Goal: Information Seeking & Learning: Learn about a topic

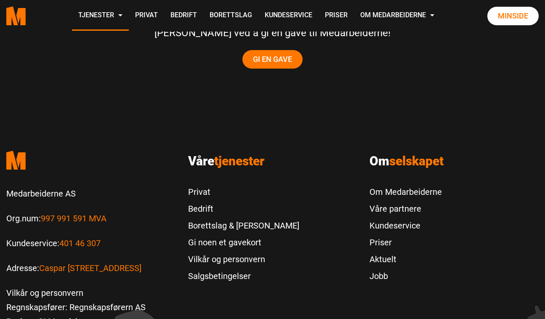
scroll to position [1776, 0]
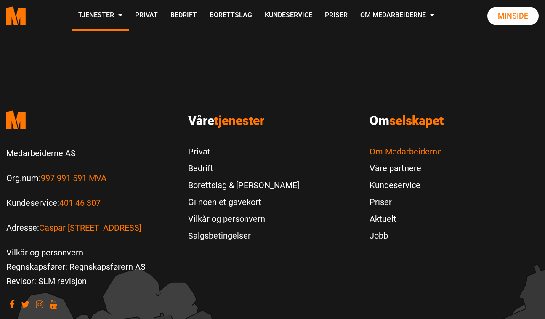
click at [386, 151] on link "Om Medarbeiderne" at bounding box center [405, 151] width 72 height 17
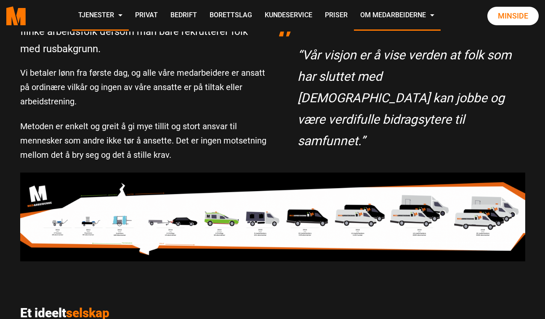
scroll to position [301, 0]
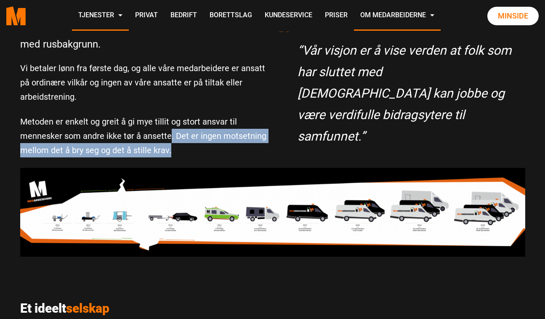
drag, startPoint x: 168, startPoint y: 143, endPoint x: 168, endPoint y: 168, distance: 25.2
click at [168, 168] on div "Rusfritt arbeid Vi beviser hver eneste dag at man kan få lojale og flinke arbei…" at bounding box center [272, 236] width 545 height 580
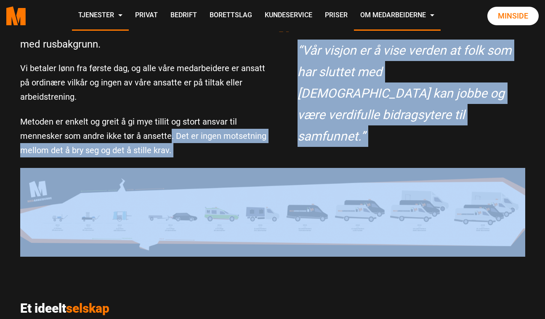
click at [168, 168] on img at bounding box center [272, 212] width 505 height 88
click at [166, 141] on p "Metoden er enkelt og greit å gi mye tillit og stort ansvar til mennesker som an…" at bounding box center [143, 135] width 246 height 43
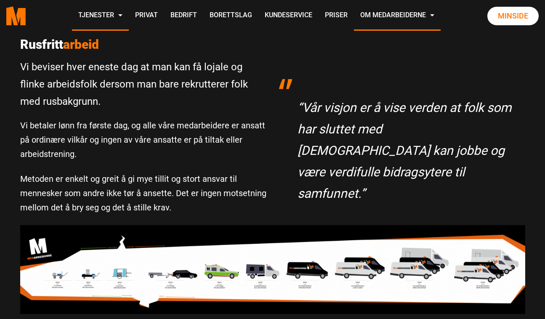
scroll to position [224, 0]
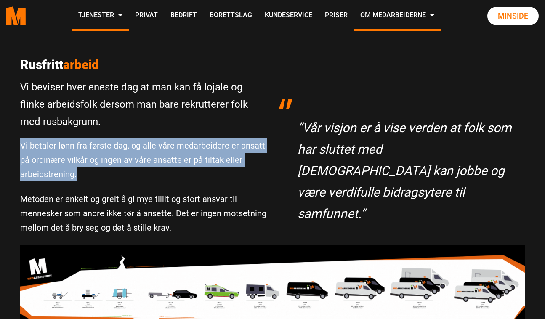
drag, startPoint x: 158, startPoint y: 129, endPoint x: 162, endPoint y: 180, distance: 51.0
click at [161, 179] on div "Rusfritt arbeid Vi beviser hver eneste dag at man kan få lojale og flinke arbei…" at bounding box center [143, 151] width 259 height 188
click at [162, 180] on p "Vi betaler lønn fra første dag, og alle våre medarbeidere er ansatt på ordinære…" at bounding box center [143, 159] width 246 height 43
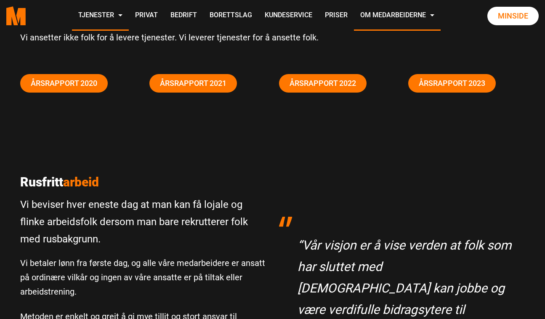
scroll to position [0, 0]
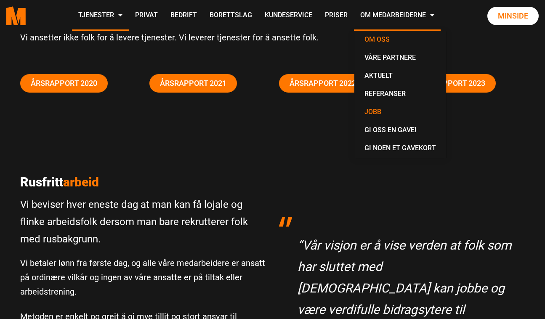
click at [358, 122] on link "Jobb" at bounding box center [400, 112] width 85 height 18
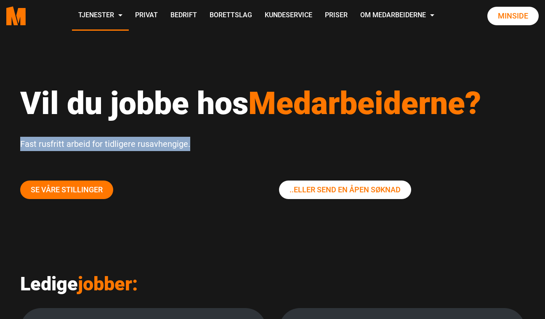
drag, startPoint x: 188, startPoint y: 143, endPoint x: 16, endPoint y: 144, distance: 171.6
click at [16, 144] on div "Vil du jobbe hos Medarbeiderne? Fast rusfritt arbeid for tidligere rusavhengige." at bounding box center [272, 122] width 517 height 115
copy p "Fast rusfritt arbeid for tidligere rusavhengige."
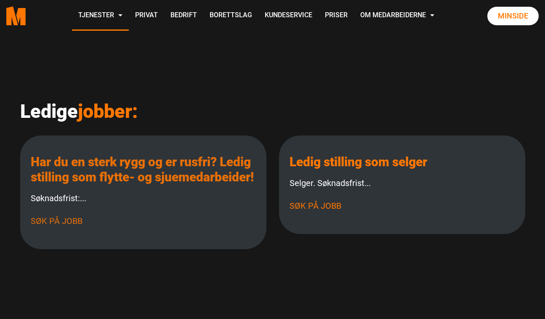
scroll to position [132, 0]
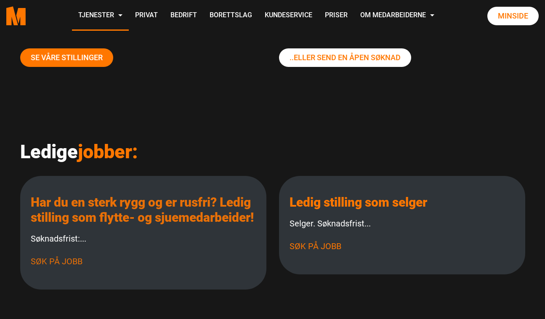
click at [124, 214] on link "Har du en sterk rygg og er rusfri? Ledig stilling som flytte- og sjuemedarbeide…" at bounding box center [142, 210] width 223 height 30
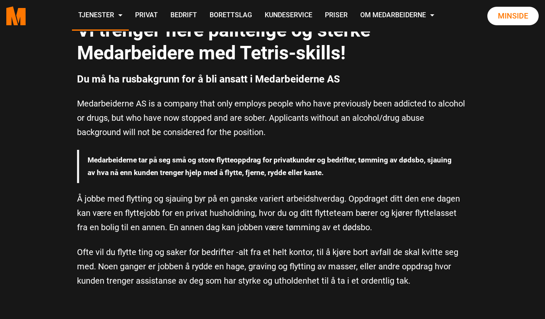
scroll to position [250, 0]
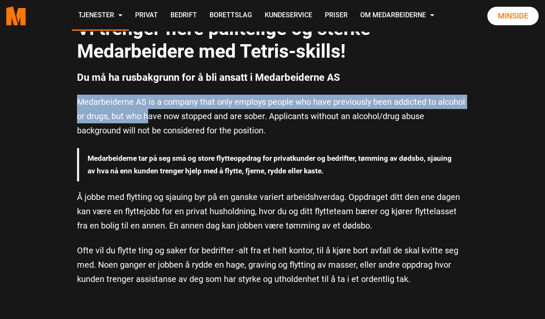
drag, startPoint x: 141, startPoint y: 93, endPoint x: 147, endPoint y: 116, distance: 24.3
click at [146, 114] on div "Vi trenger flere pålitelige og sterke Medarbeidere med Tetris-skills! Du må ha …" at bounding box center [273, 147] width 404 height 298
click at [147, 116] on p "Medarbeiderne AS is a company that only employs people who have previously been…" at bounding box center [272, 116] width 391 height 43
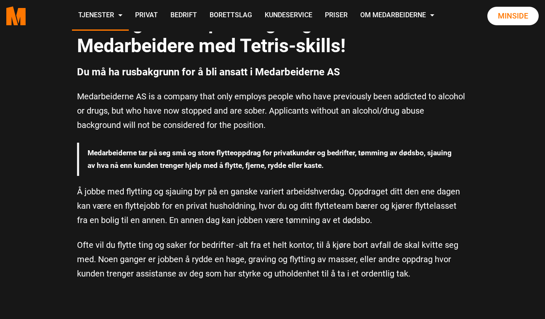
scroll to position [247, 0]
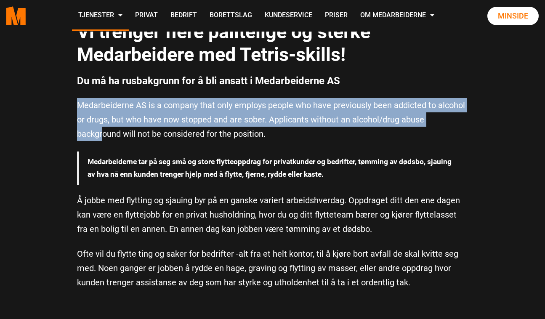
drag, startPoint x: 95, startPoint y: 97, endPoint x: 103, endPoint y: 134, distance: 38.3
click at [103, 136] on div "Vi trenger flere pålitelige og sterke Medarbeidere med Tetris-skills! Du må ha …" at bounding box center [273, 151] width 404 height 298
click at [103, 134] on p "Medarbeiderne AS is a company that only employs people who have previously been…" at bounding box center [272, 119] width 391 height 43
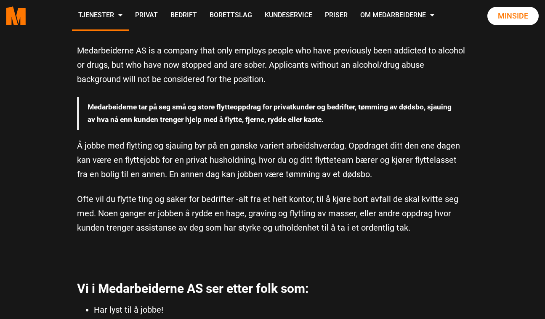
scroll to position [304, 0]
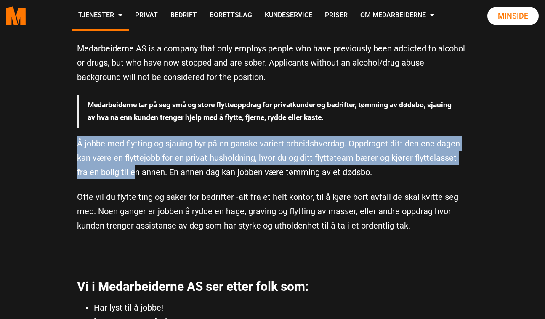
drag, startPoint x: 107, startPoint y: 132, endPoint x: 122, endPoint y: 170, distance: 40.8
click at [122, 171] on div "Vi trenger flere pålitelige og sterke Medarbeidere med Tetris-skills! Du må ha …" at bounding box center [273, 94] width 404 height 298
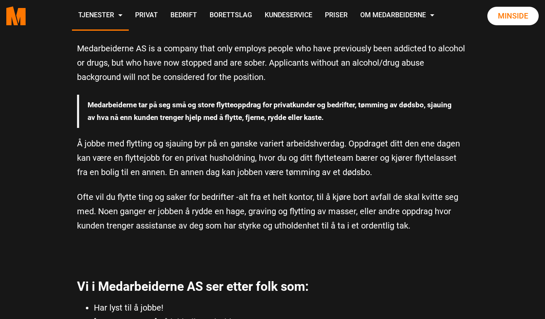
click at [119, 154] on p "Å jobbe med flytting og sjauing byr på en ganske variert arbeidshverdag. Oppdra…" at bounding box center [272, 157] width 391 height 43
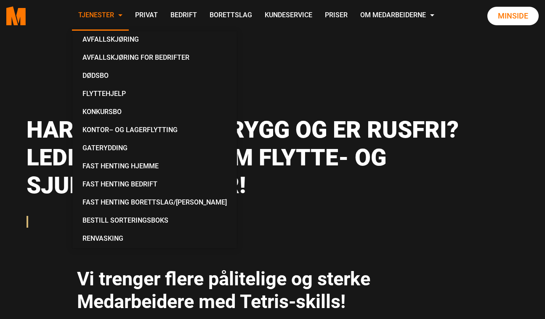
scroll to position [0, 0]
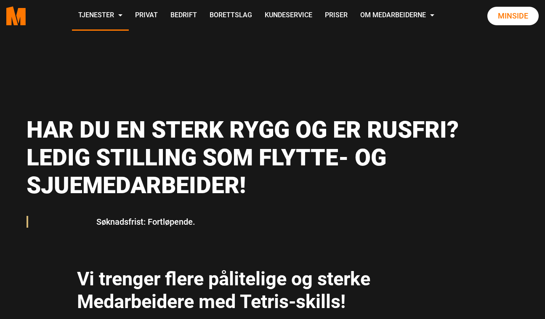
click at [26, 25] on polygon "Medarbeiderne start page" at bounding box center [20, 16] width 9 height 17
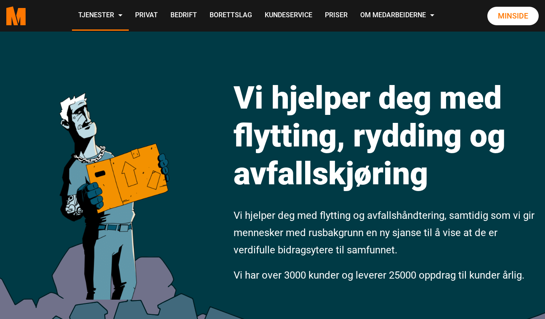
scroll to position [14, 0]
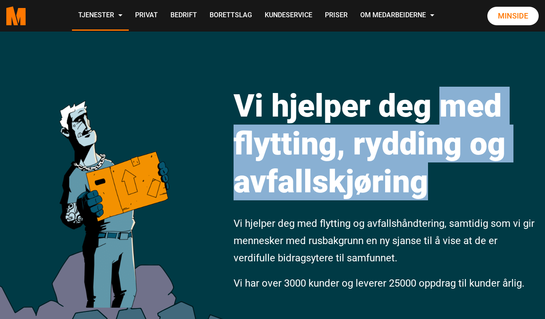
drag, startPoint x: 408, startPoint y: 171, endPoint x: 448, endPoint y: 109, distance: 74.3
click at [448, 109] on h1 "Vi hjelper deg med flytting, rydding og avfallskjøring" at bounding box center [385, 144] width 305 height 114
copy h1 "med flytting, rydding og avfallskjøring"
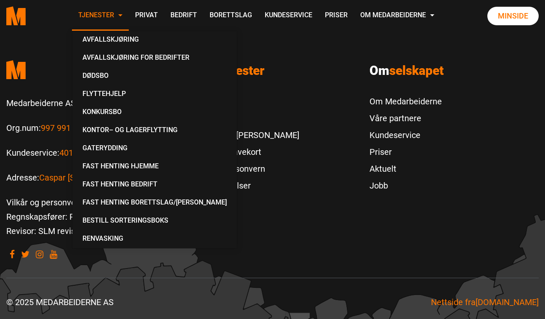
scroll to position [1825, 0]
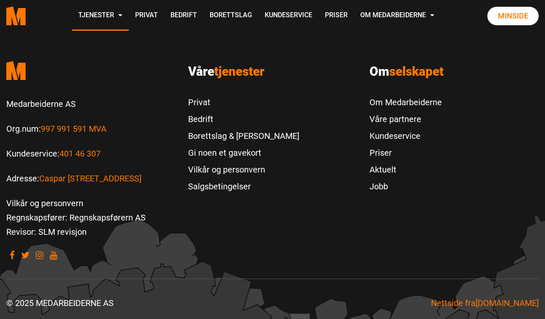
click at [26, 25] on icon ".cls-1{filter:url(#drop-shadow-2)}.cls-1,.cls-2{fill:#ff7700;stroke-width:0px}.…" at bounding box center [15, 15] width 19 height 19
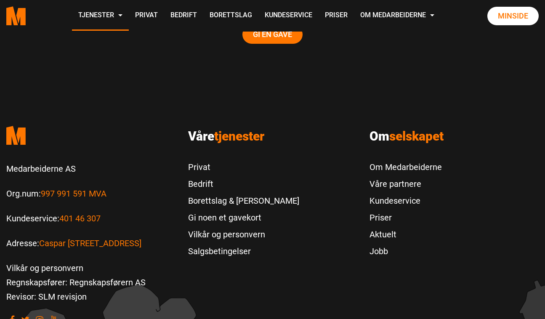
scroll to position [1791, 0]
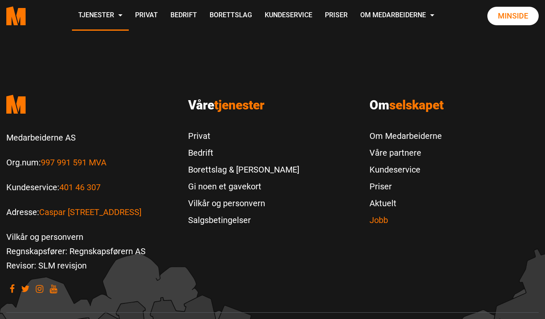
click at [389, 215] on link "Jobb" at bounding box center [405, 220] width 72 height 17
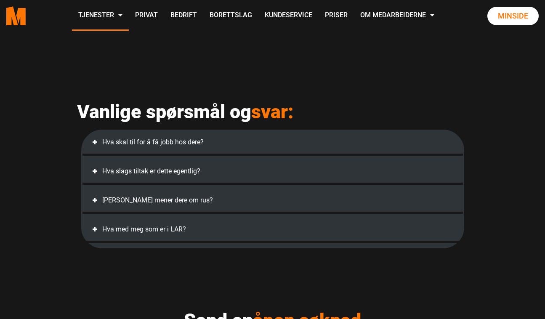
scroll to position [373, 0]
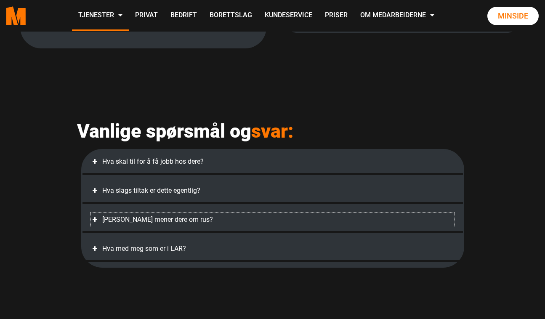
click at [168, 227] on div "[PERSON_NAME] mener dere om rus?" at bounding box center [272, 219] width 363 height 14
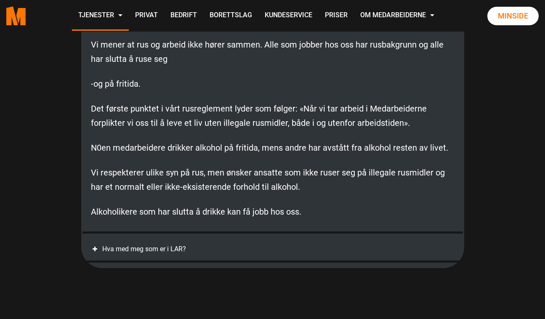
scroll to position [570, 0]
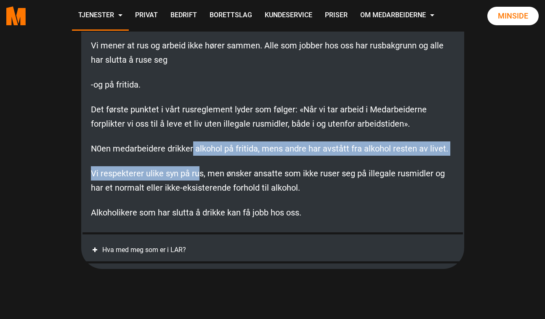
drag, startPoint x: 191, startPoint y: 156, endPoint x: 199, endPoint y: 183, distance: 27.2
click at [199, 182] on div "Vi mener at rus og arbeid ikke hører sammen. Alle som jobber hos oss har rusbak…" at bounding box center [272, 129] width 363 height 198
click at [198, 186] on p "Vi respekterer ulike syn på rus, men ønsker ansatte som ikke ruser seg på illeg…" at bounding box center [272, 180] width 363 height 29
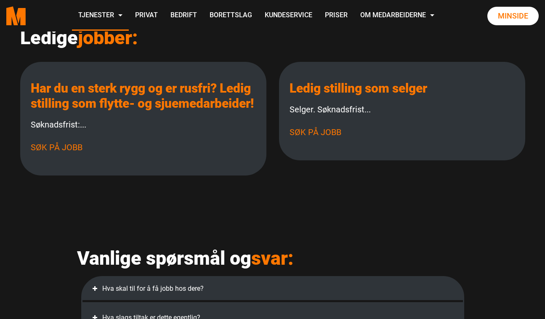
scroll to position [228, 0]
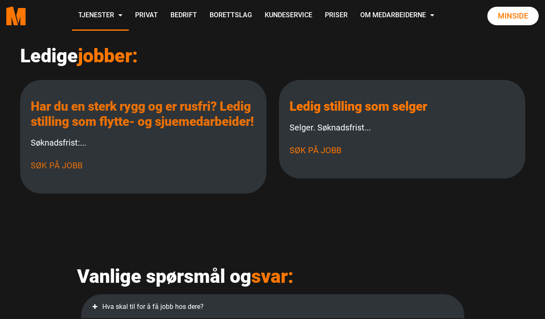
click at [145, 92] on div "Har du en sterk rygg og er rusfri? Ledig stilling som flytte- og sjuemedarbeide…" at bounding box center [143, 137] width 246 height 114
click at [149, 108] on link "Har du en sterk rygg og er rusfri? Ledig stilling som flytte- og sjuemedarbeide…" at bounding box center [142, 114] width 223 height 30
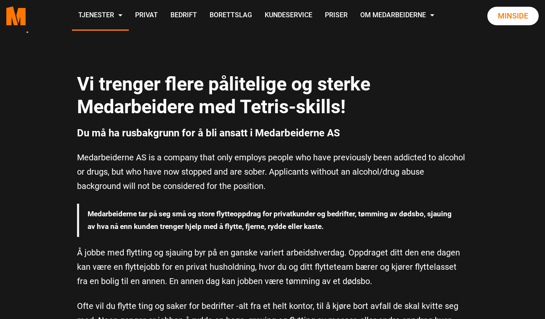
scroll to position [191, 0]
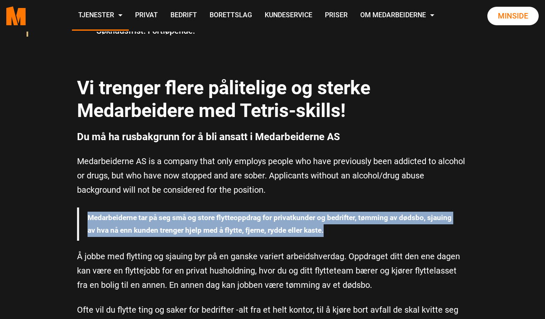
drag, startPoint x: 212, startPoint y: 226, endPoint x: 86, endPoint y: 214, distance: 125.9
click at [86, 214] on blockquote "Medarbeiderne tar på seg små og store flytteoppdrag for privatkunder og bedrift…" at bounding box center [272, 224] width 391 height 34
copy strong "Medarbeiderne tar på seg små og store flytteoppdrag for privatkunder og bedrift…"
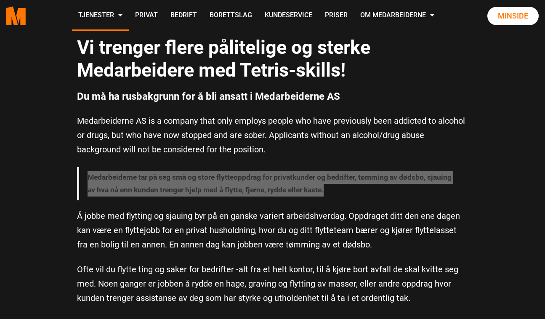
scroll to position [232, 0]
